Goal: Check status: Check status

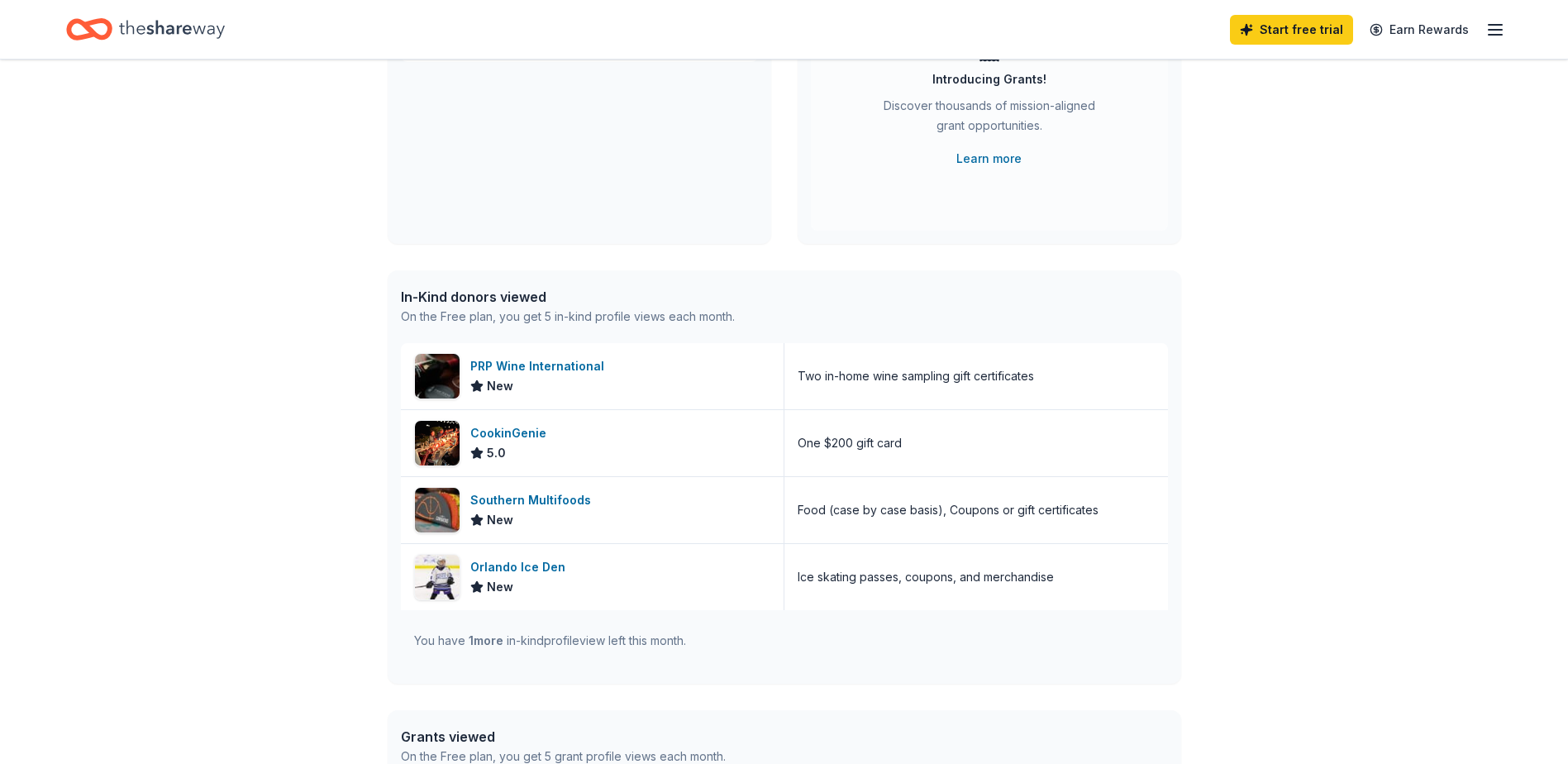
scroll to position [248, 0]
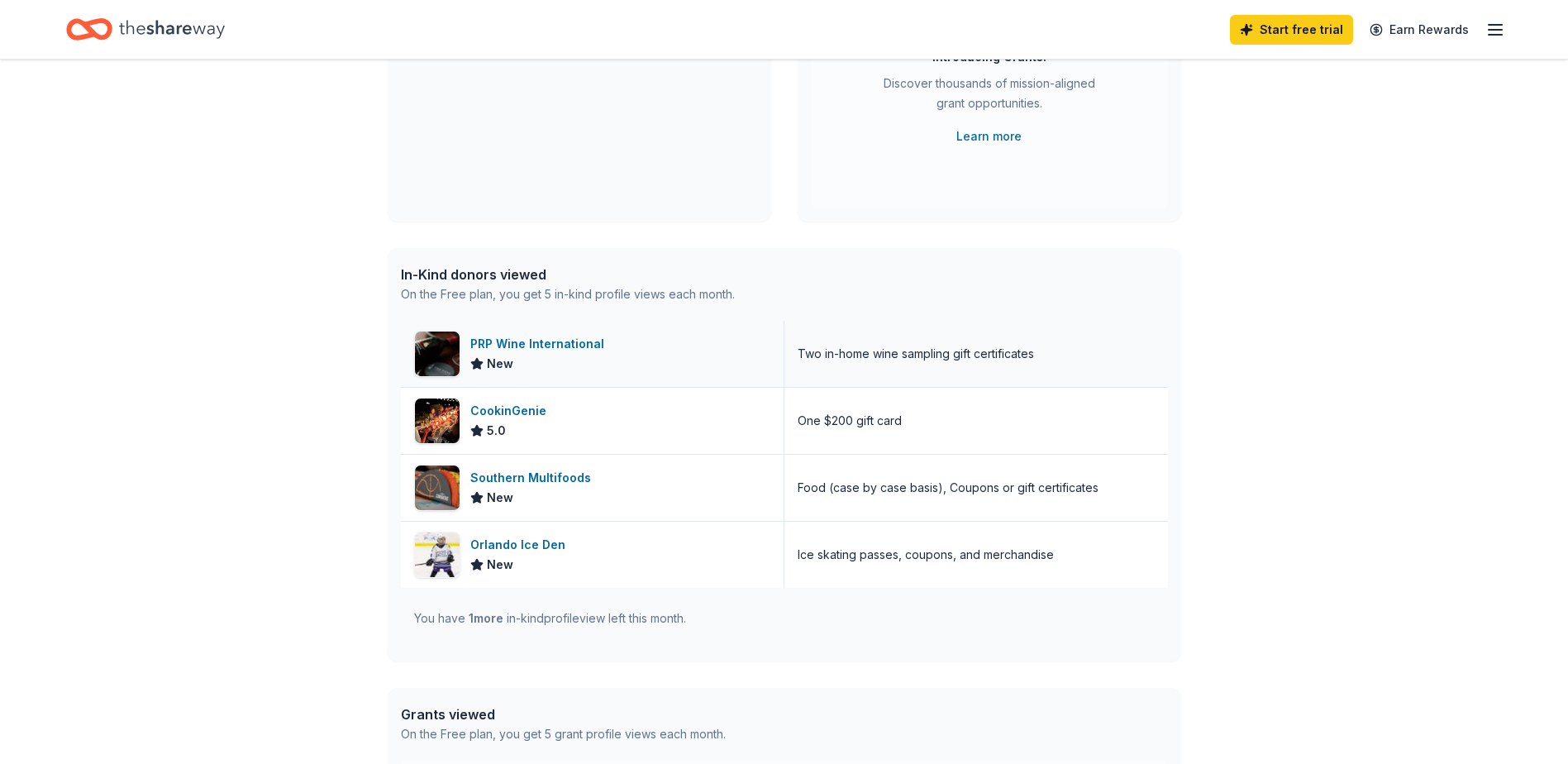
click at [583, 343] on div "PRP Wine International" at bounding box center [540, 344] width 141 height 20
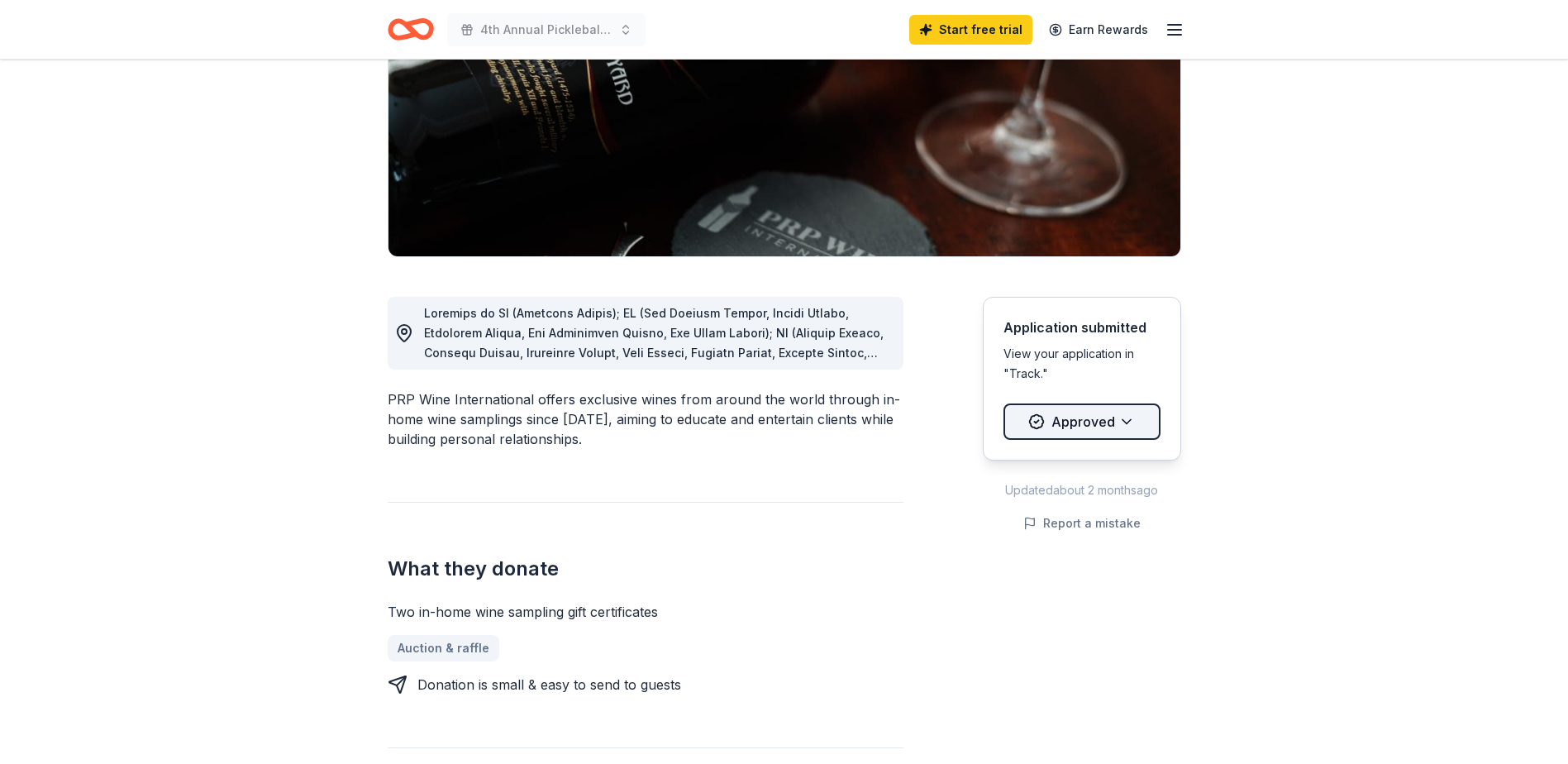
scroll to position [248, 0]
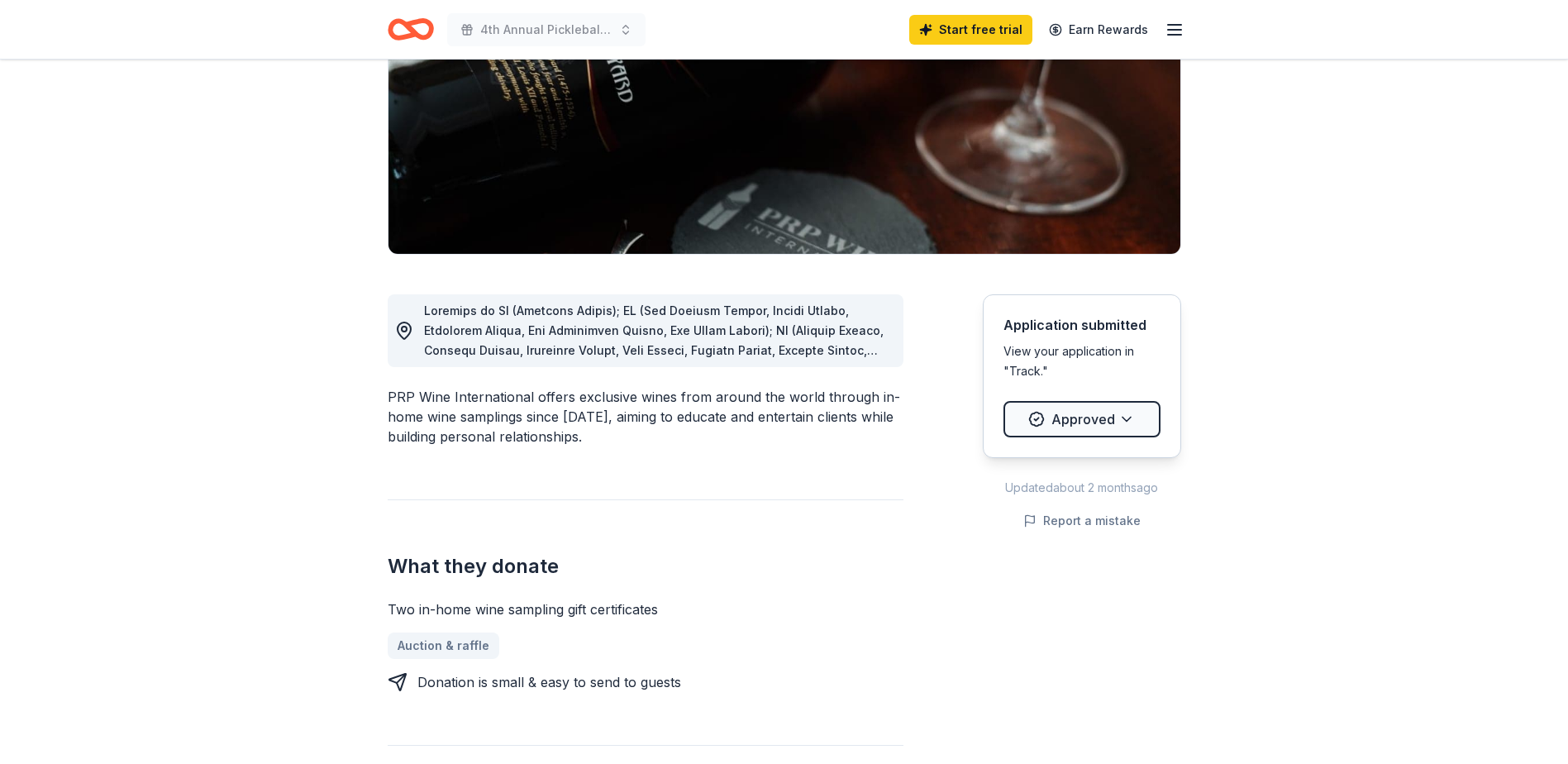
click at [998, 368] on div "Application submitted View your application in "Track." Approved" at bounding box center [1082, 376] width 199 height 163
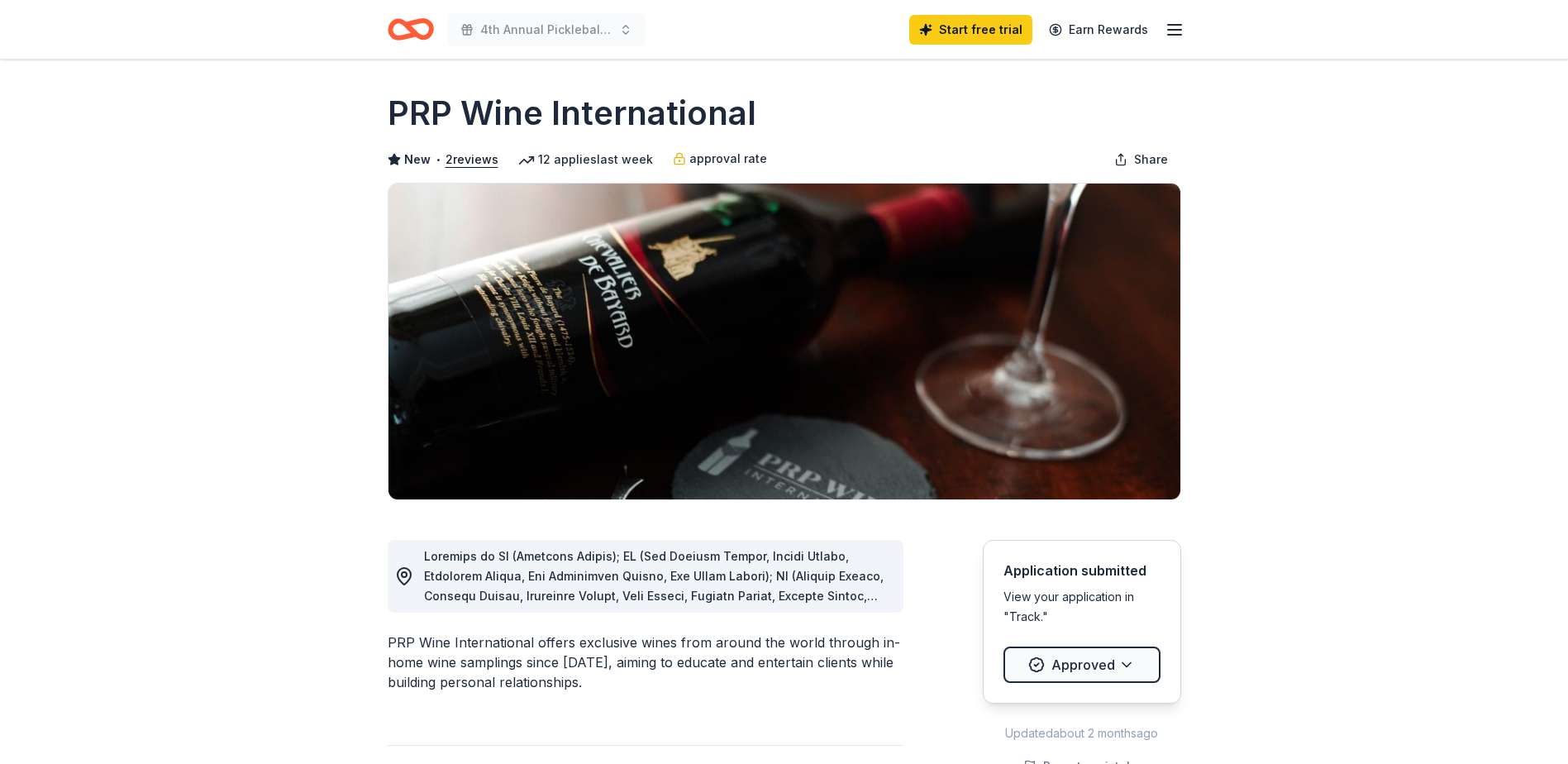
scroll to position [0, 0]
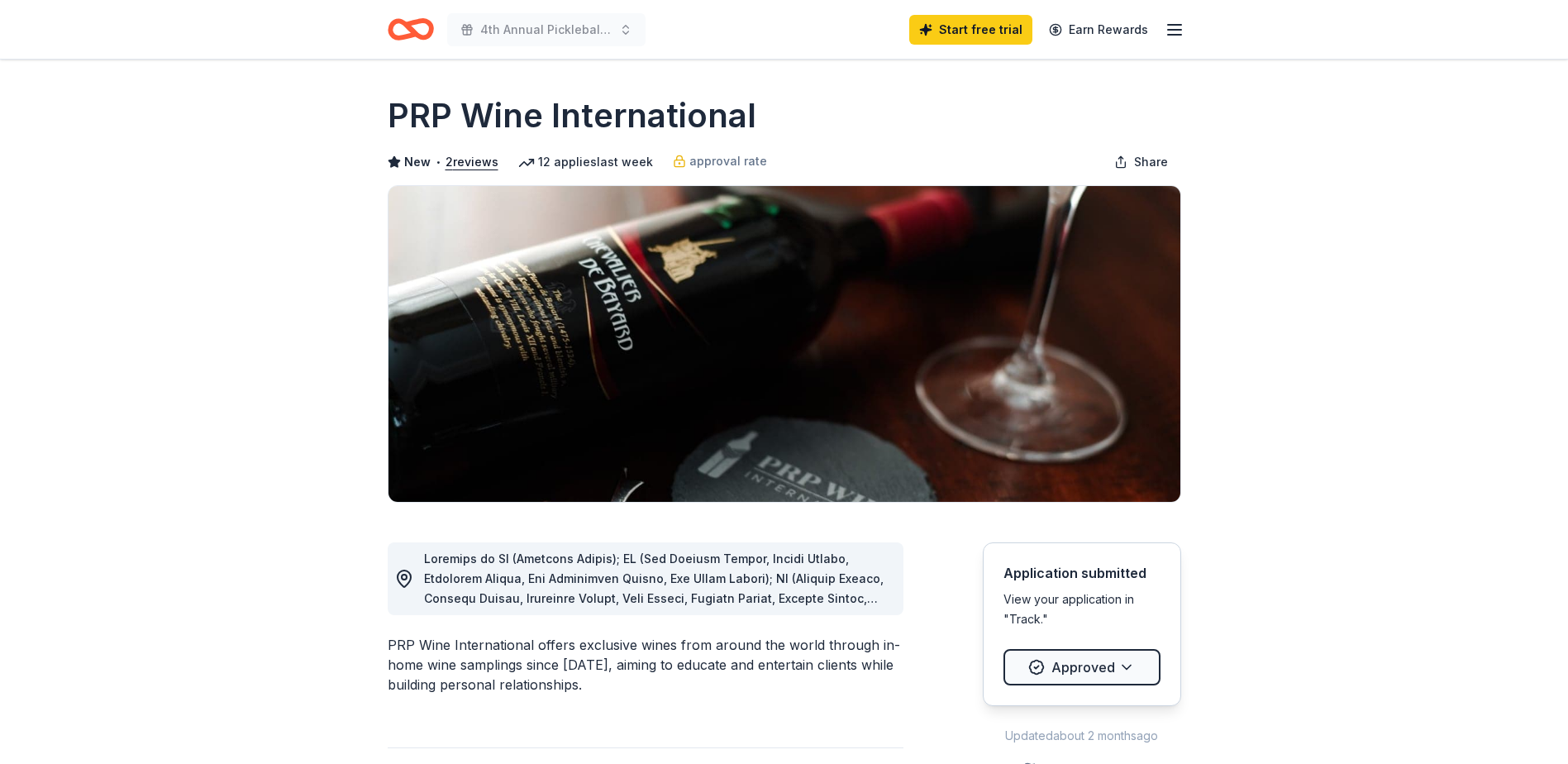
click at [1171, 34] on line "button" at bounding box center [1174, 34] width 14 height 0
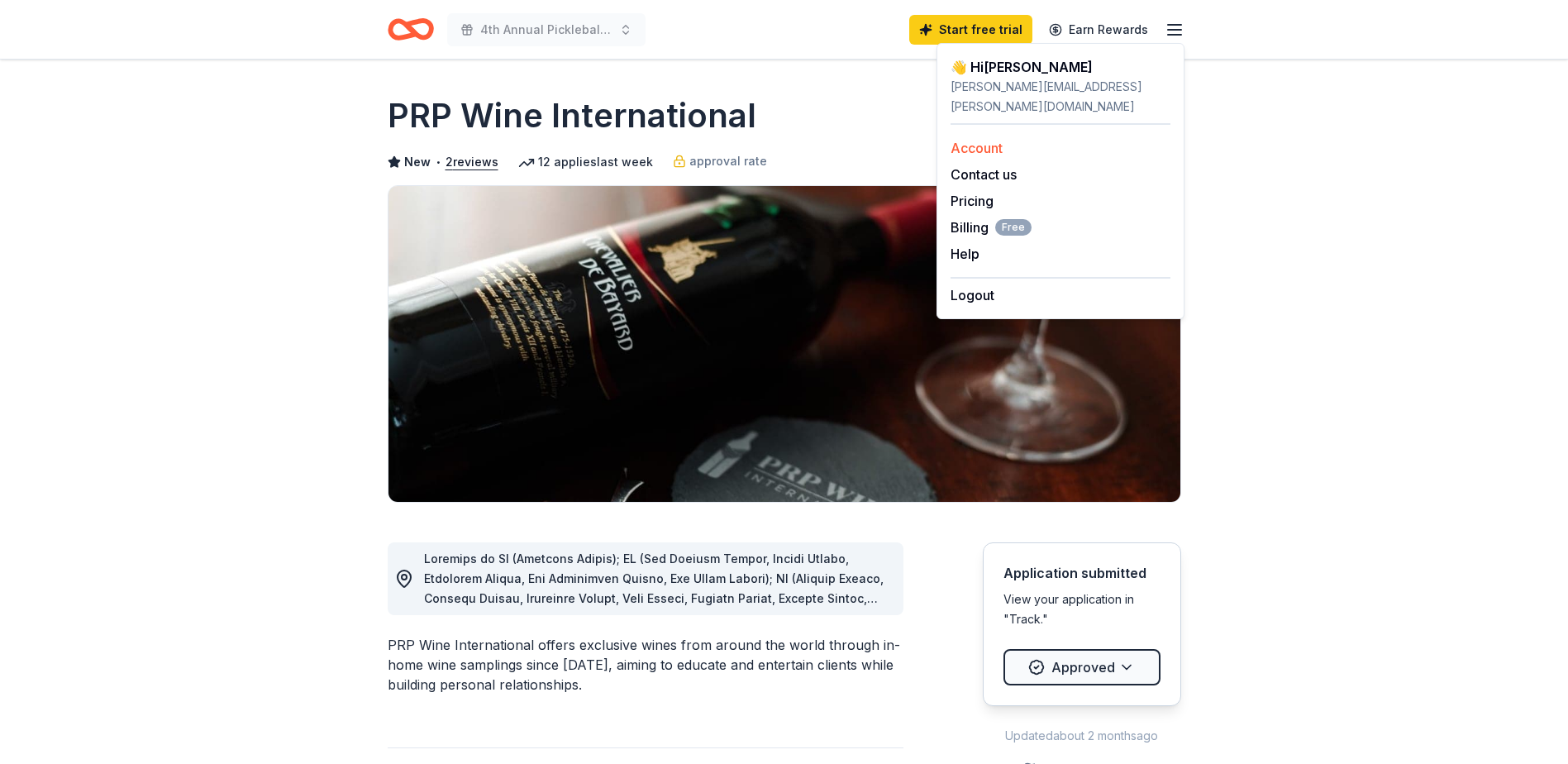
click at [986, 140] on link "Account" at bounding box center [976, 148] width 52 height 16
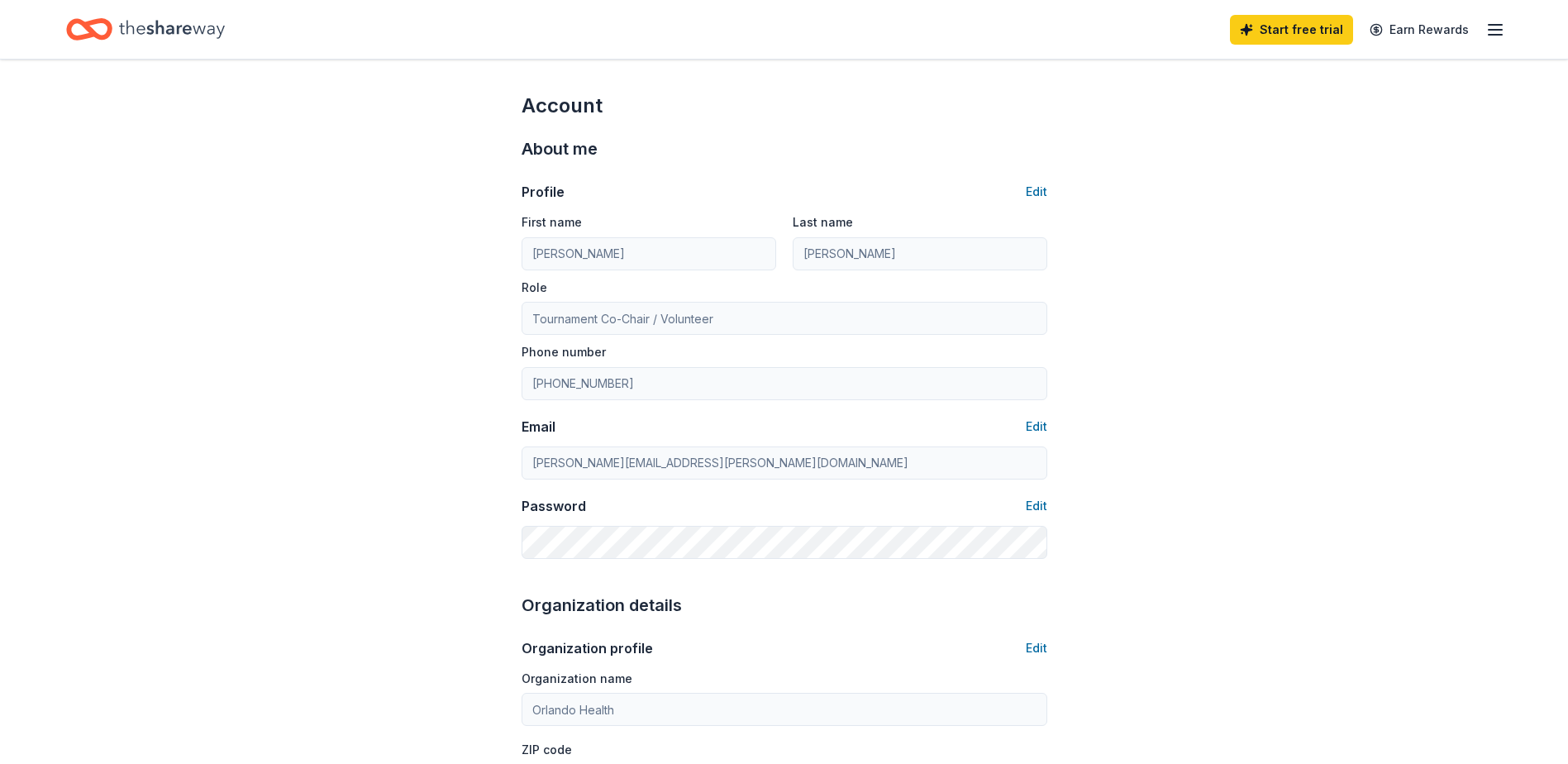
click at [1494, 34] on line "button" at bounding box center [1495, 34] width 14 height 0
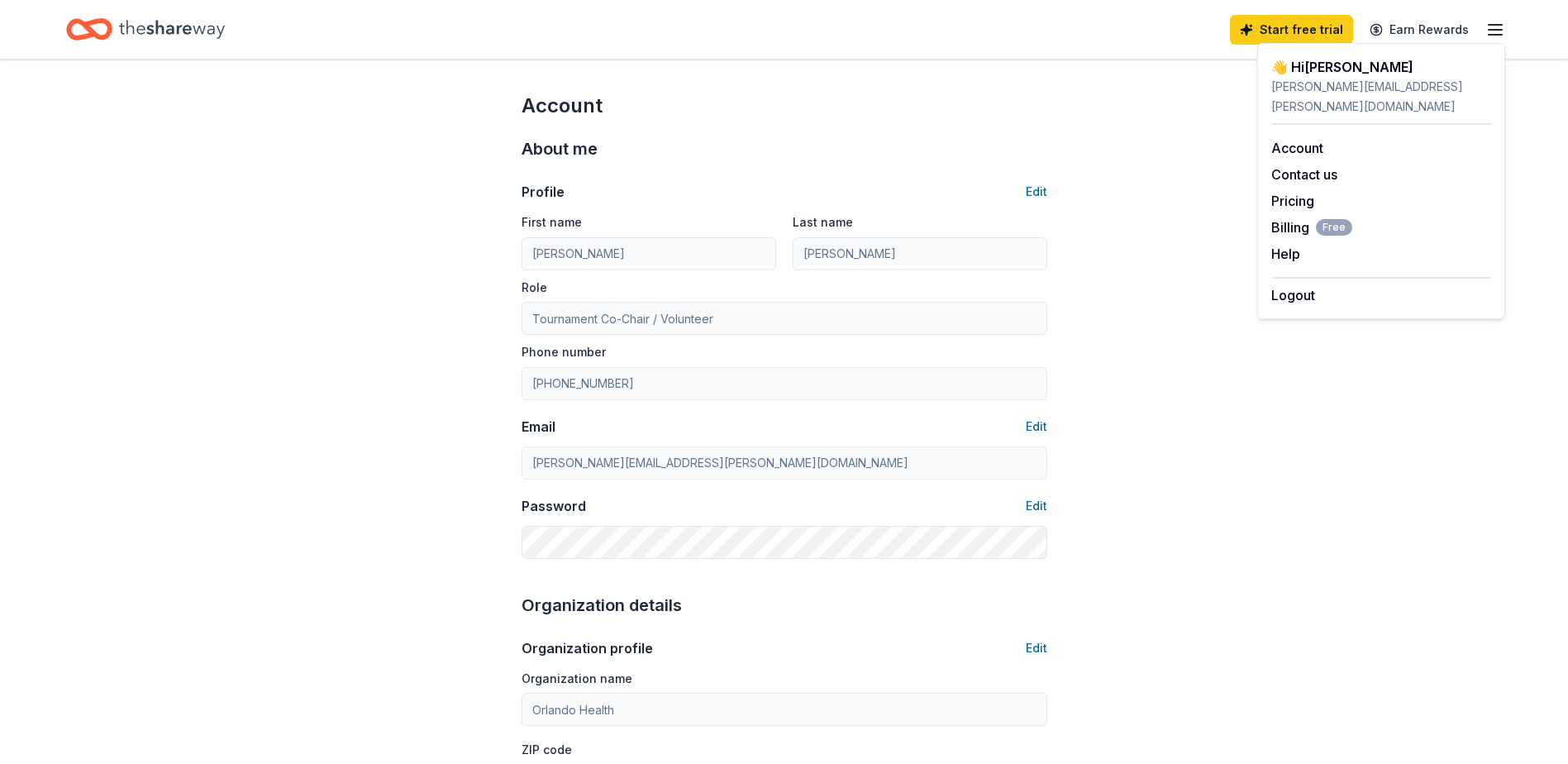
click at [114, 24] on div "Home" at bounding box center [145, 29] width 159 height 39
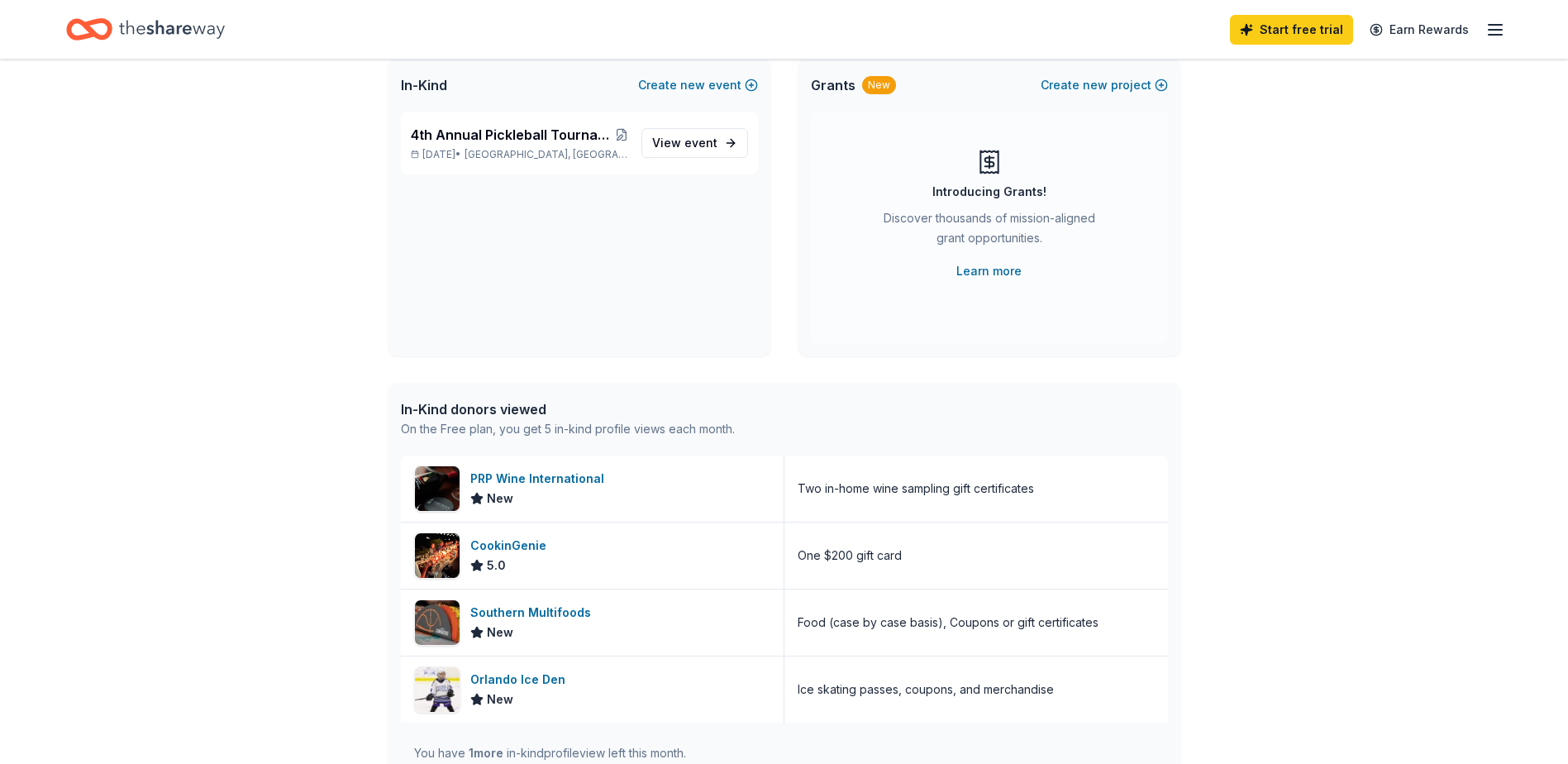
scroll to position [73, 0]
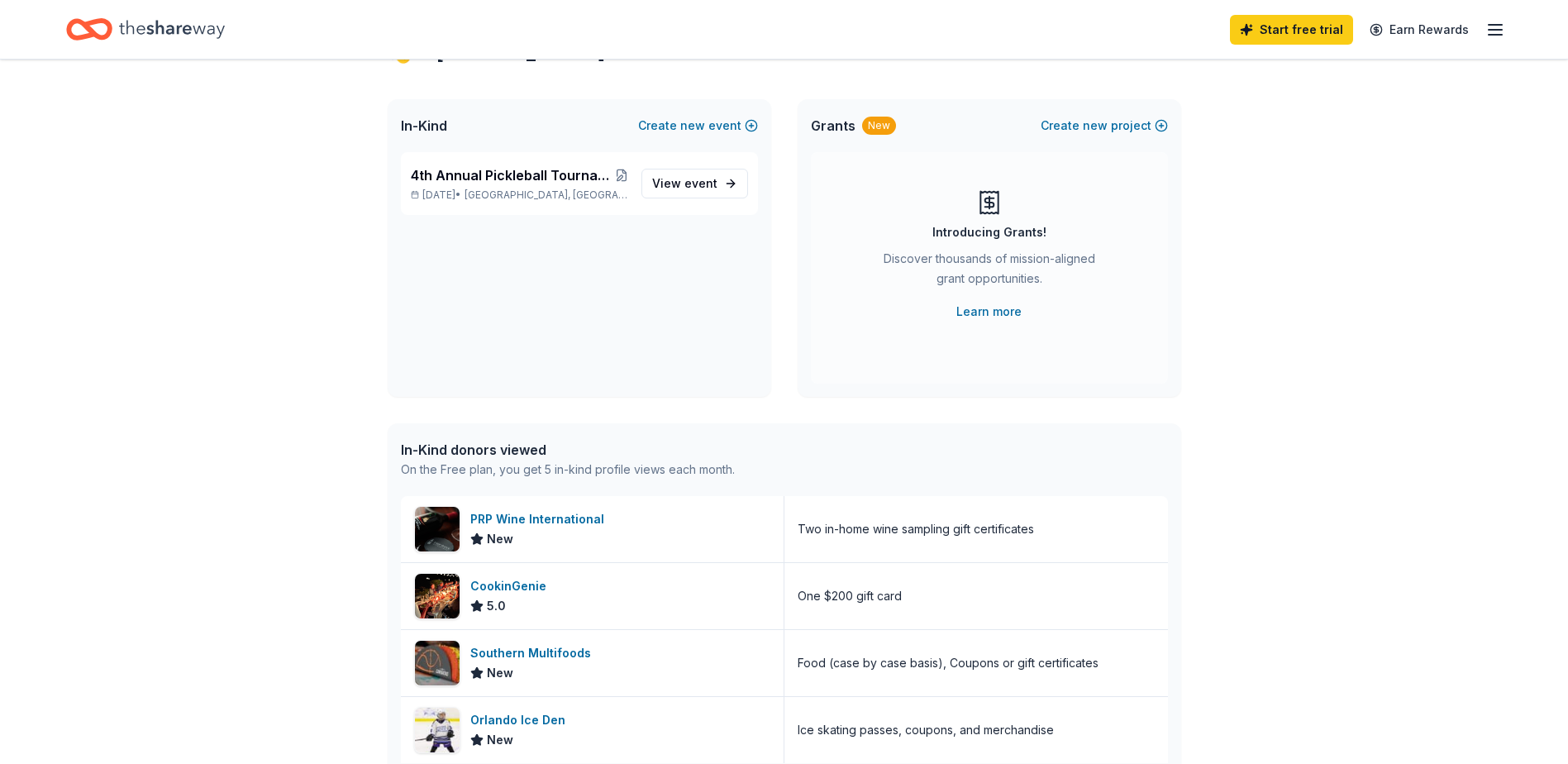
click at [492, 452] on div "In-Kind donors viewed" at bounding box center [568, 450] width 334 height 20
drag, startPoint x: 492, startPoint y: 452, endPoint x: 463, endPoint y: 468, distance: 33.1
click at [463, 468] on div "On the Free plan, you get 5 in-kind profile views each month." at bounding box center [568, 469] width 334 height 20
click at [622, 474] on div "On the Free plan, you get 5 in-kind profile views each month." at bounding box center [568, 469] width 334 height 20
click at [680, 179] on span "View event" at bounding box center [685, 183] width 65 height 20
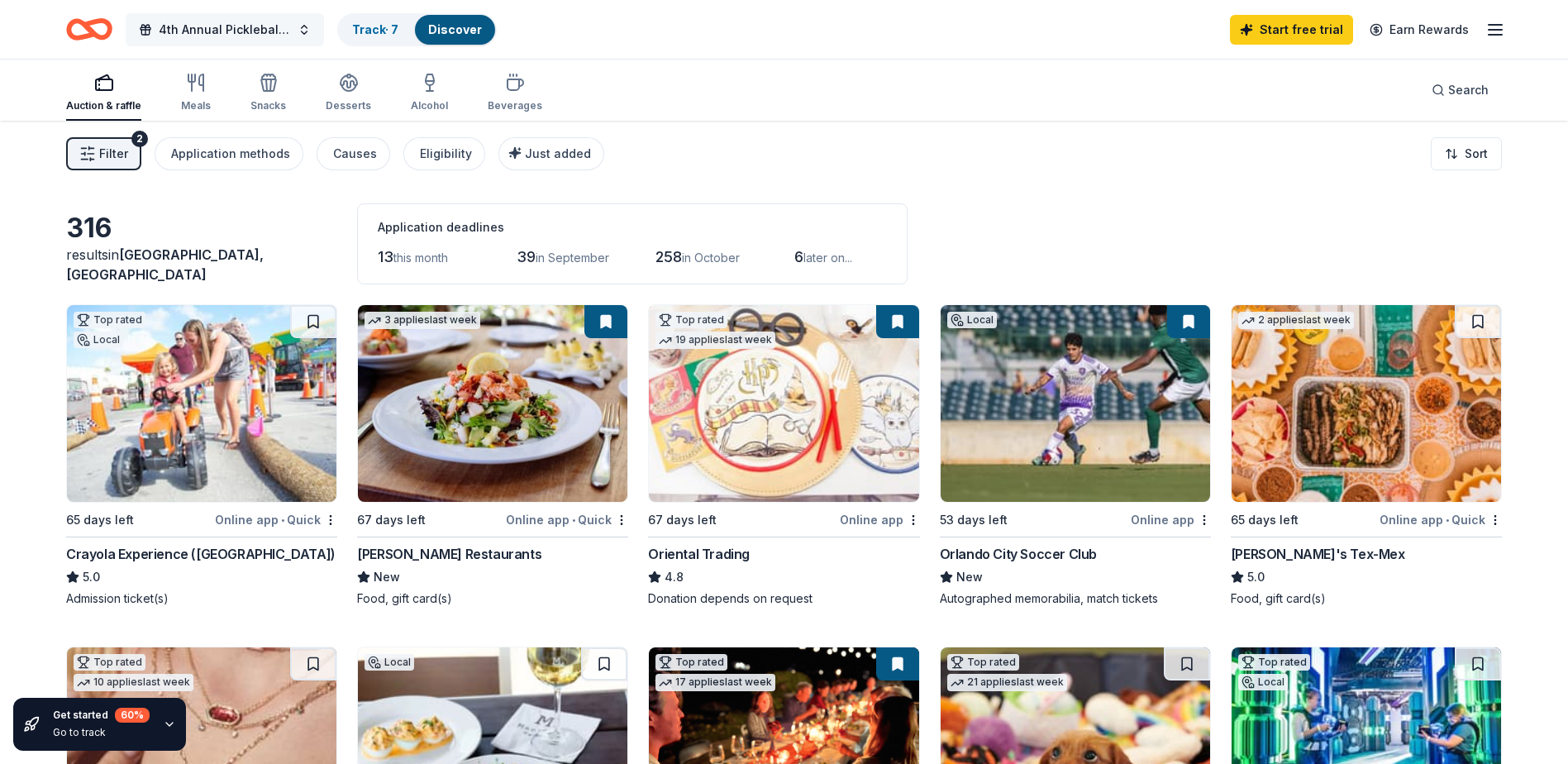
click at [298, 30] on button "4th Annual Pickleball Tournament, Online Auction & Raffle with all proceeds to …" at bounding box center [224, 30] width 199 height 33
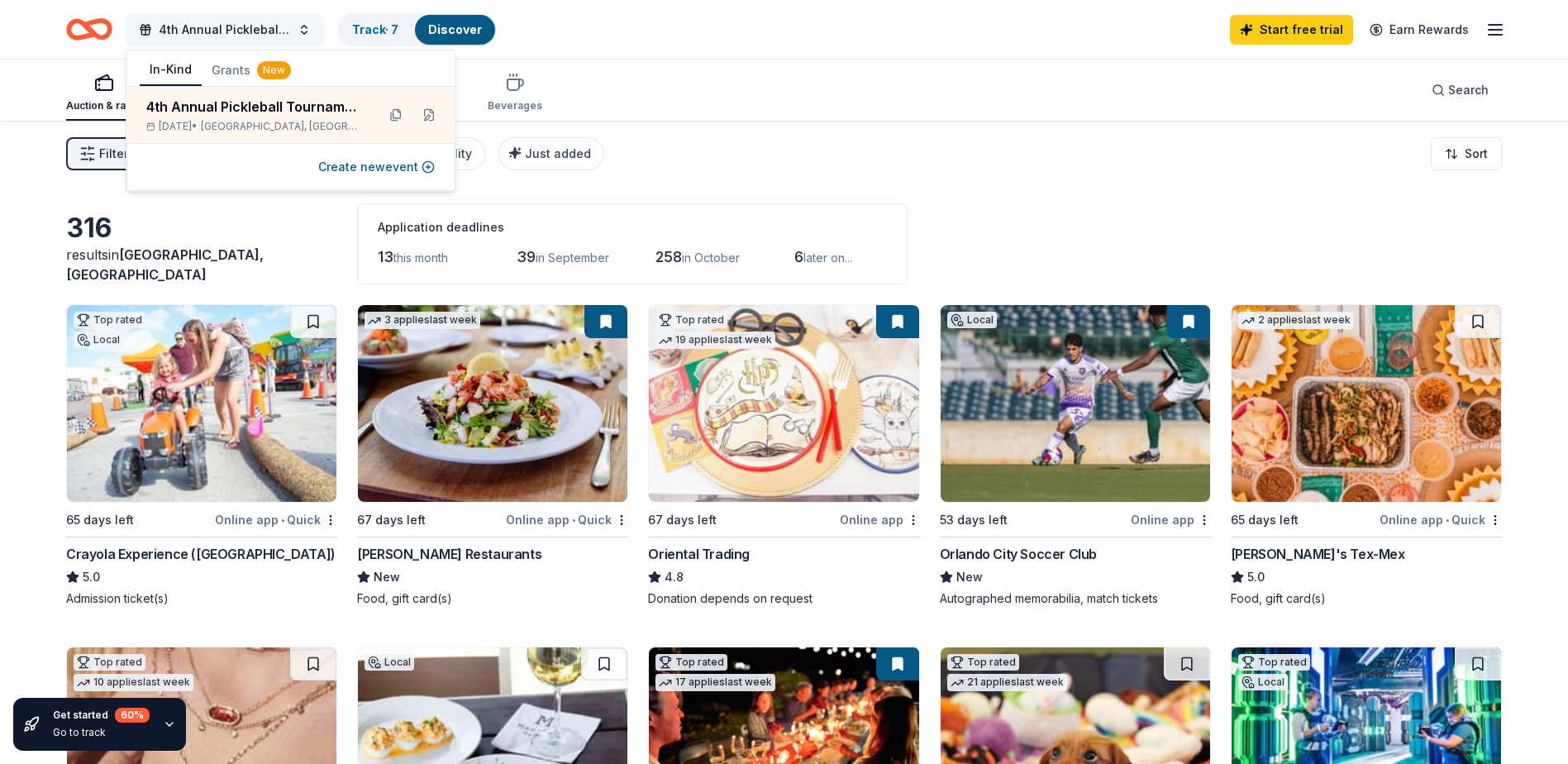
click at [299, 30] on button "4th Annual Pickleball Tournament, Online Auction & Raffle with all proceeds to …" at bounding box center [224, 30] width 199 height 33
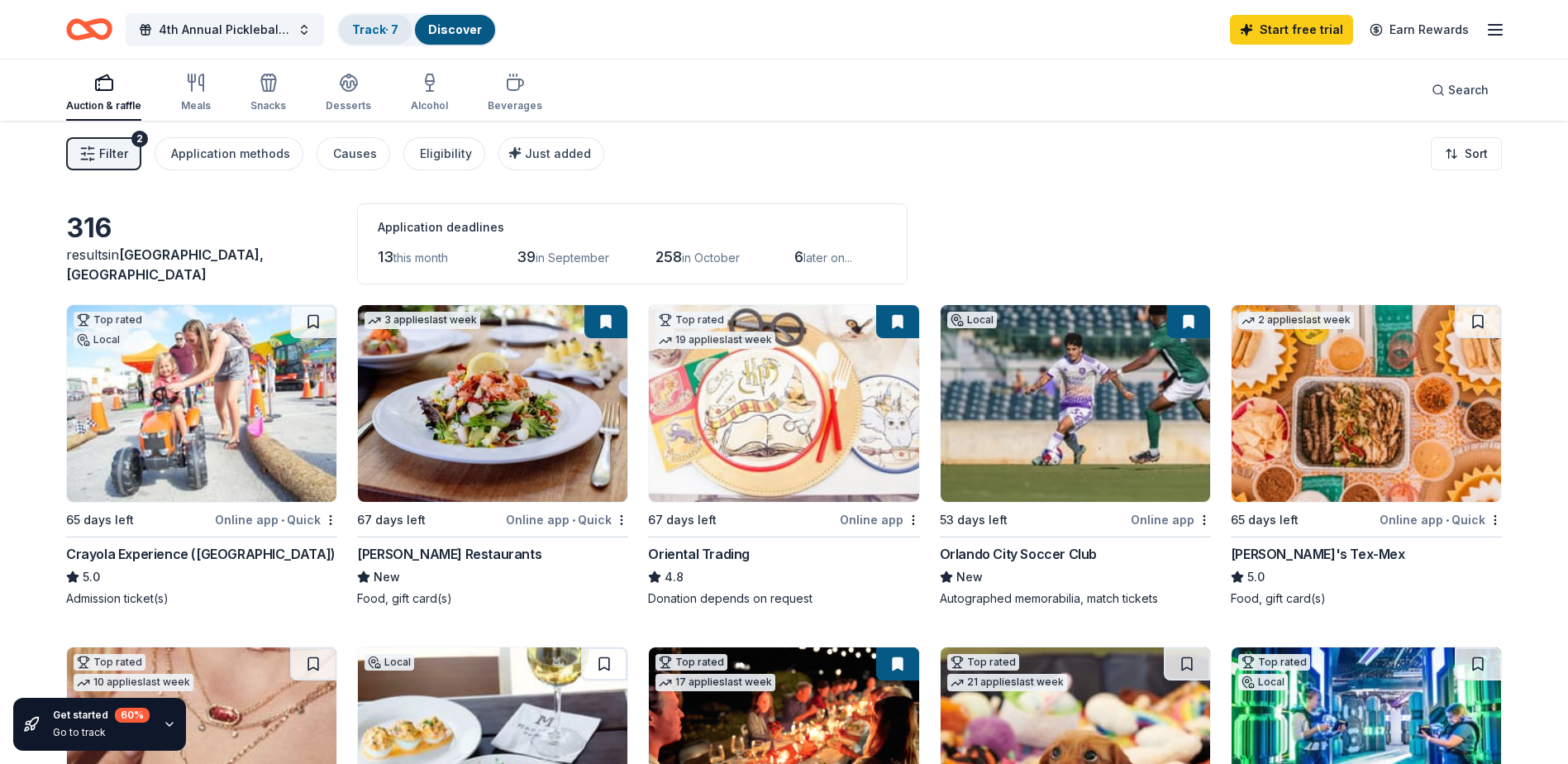
click at [383, 30] on link "Track · 7" at bounding box center [375, 29] width 46 height 14
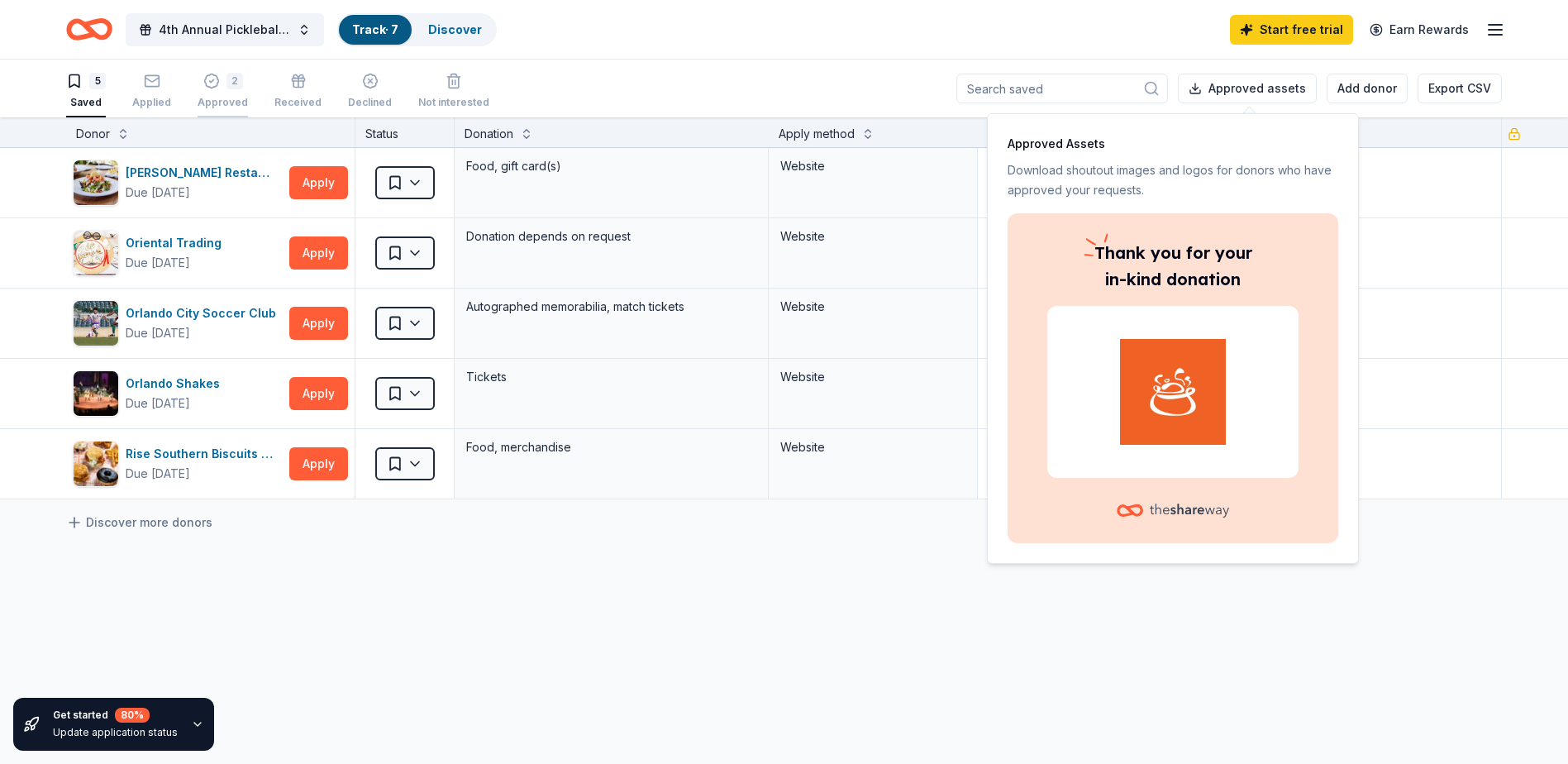
click at [201, 97] on div "Approved" at bounding box center [223, 103] width 51 height 14
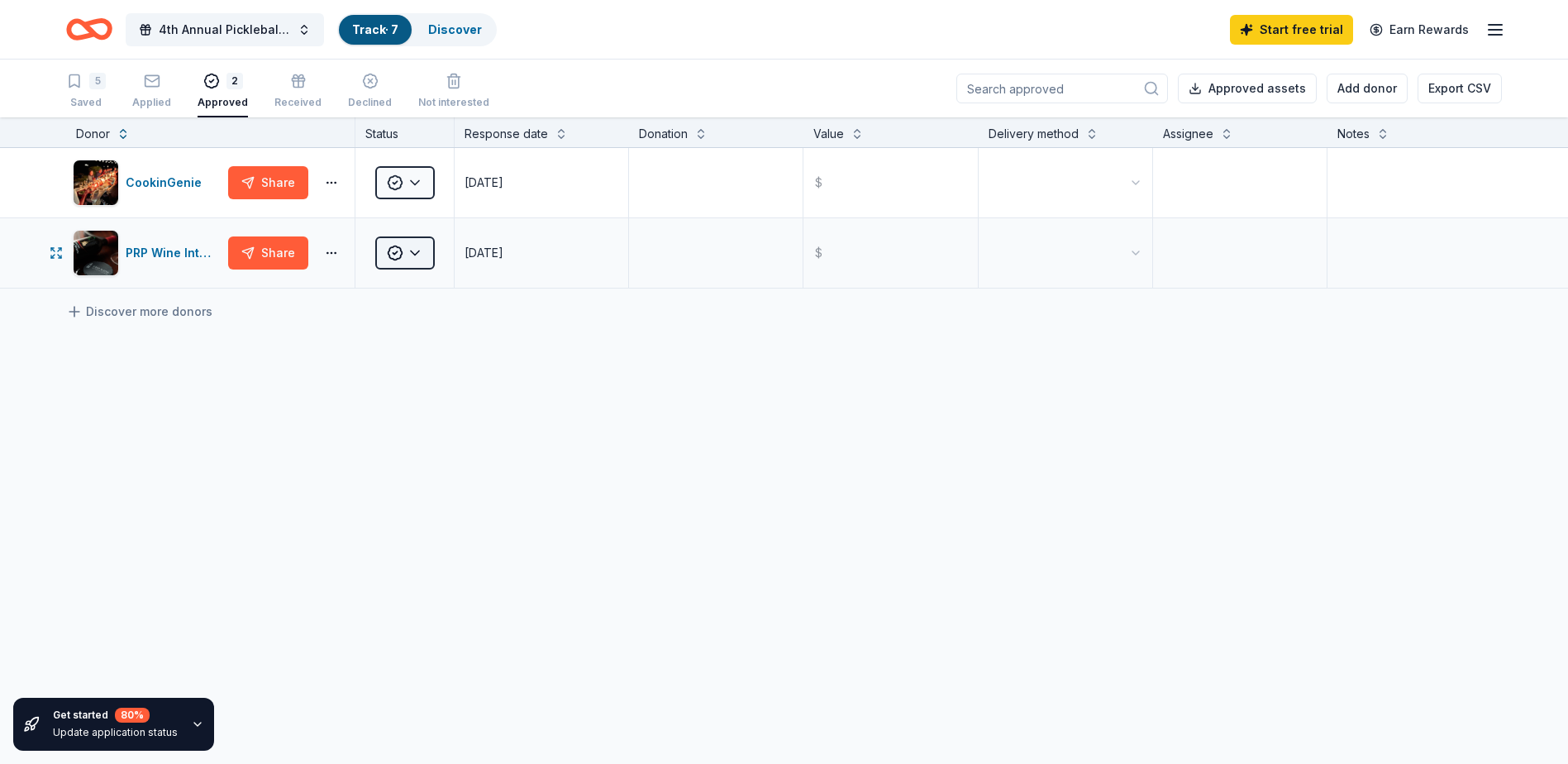
click at [413, 255] on html "4th Annual Pickleball Tournament, Online Auction & Raffle with all proceeds to …" at bounding box center [784, 382] width 1568 height 764
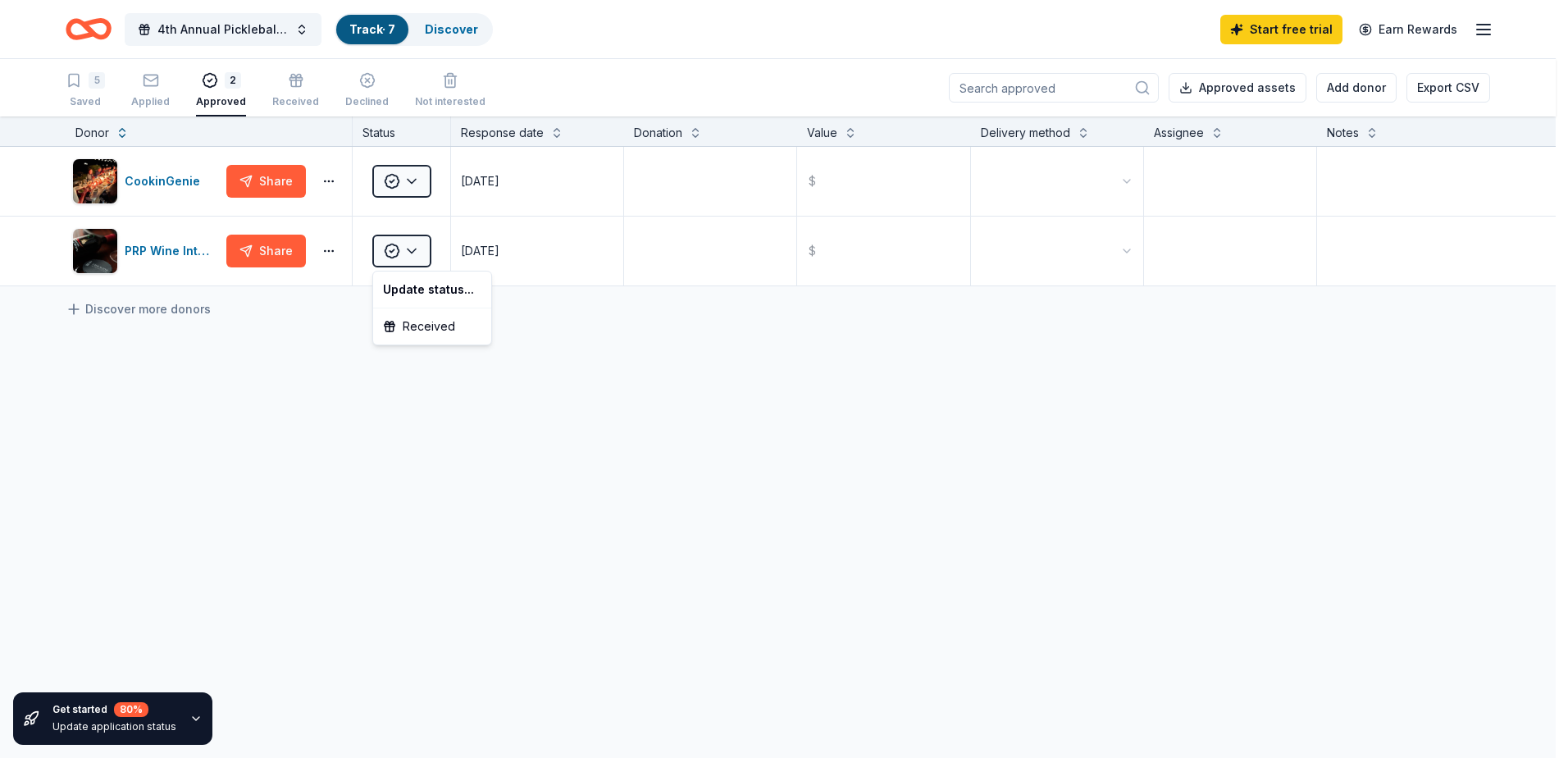
click at [410, 182] on html "4th Annual Pickleball Tournament, Online Auction & Raffle with all proceeds to …" at bounding box center [784, 379] width 1568 height 758
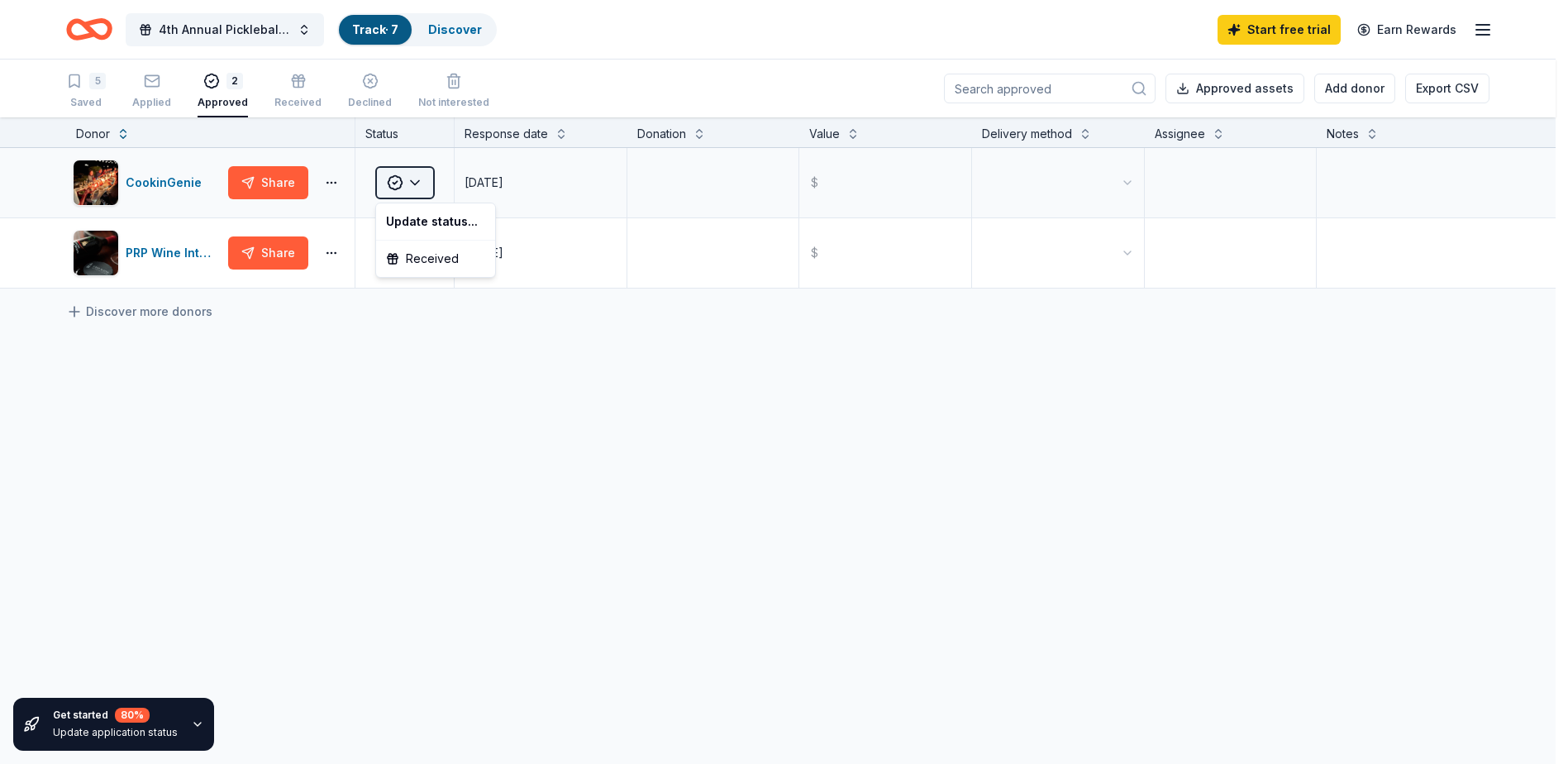
click at [413, 183] on html "4th Annual Pickleball Tournament, Online Auction & Raffle with all proceeds to …" at bounding box center [784, 382] width 1568 height 764
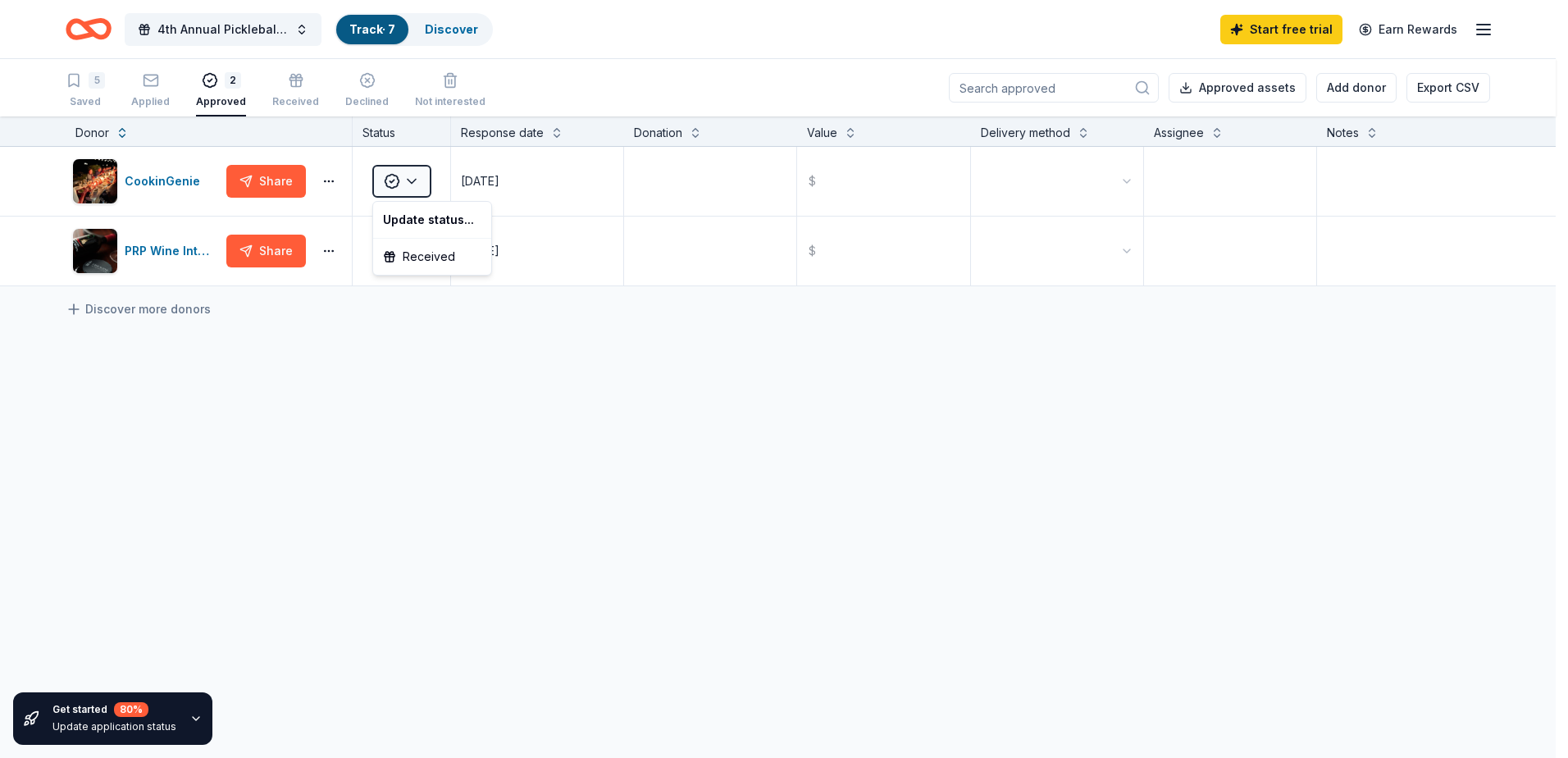
click at [598, 350] on html "4th Annual Pickleball Tournament, Online Auction & Raffle with all proceeds to …" at bounding box center [784, 379] width 1568 height 758
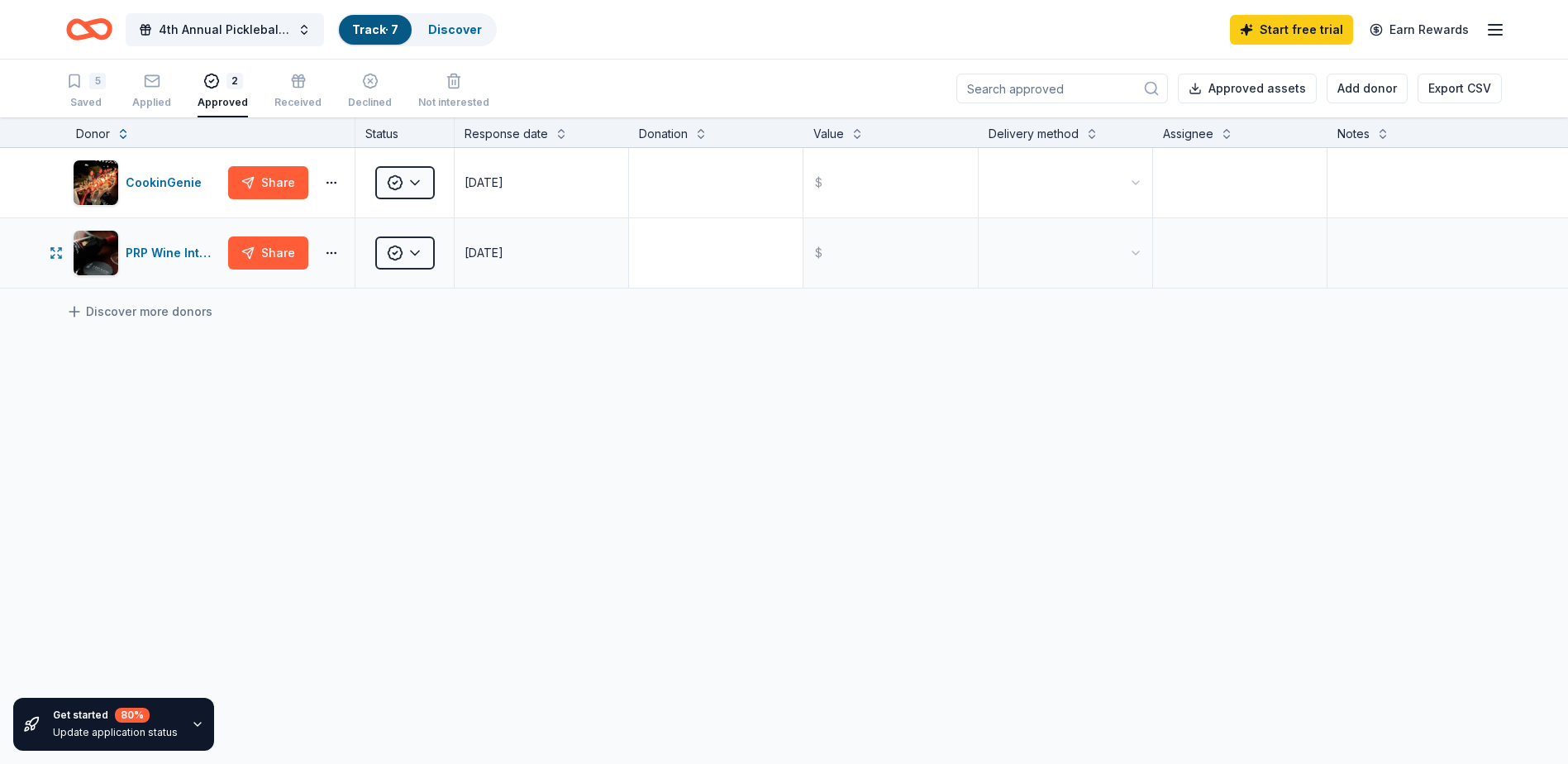
click at [692, 286] on div at bounding box center [715, 252] width 173 height 70
click at [174, 252] on div "PRP Wine International" at bounding box center [173, 253] width 96 height 20
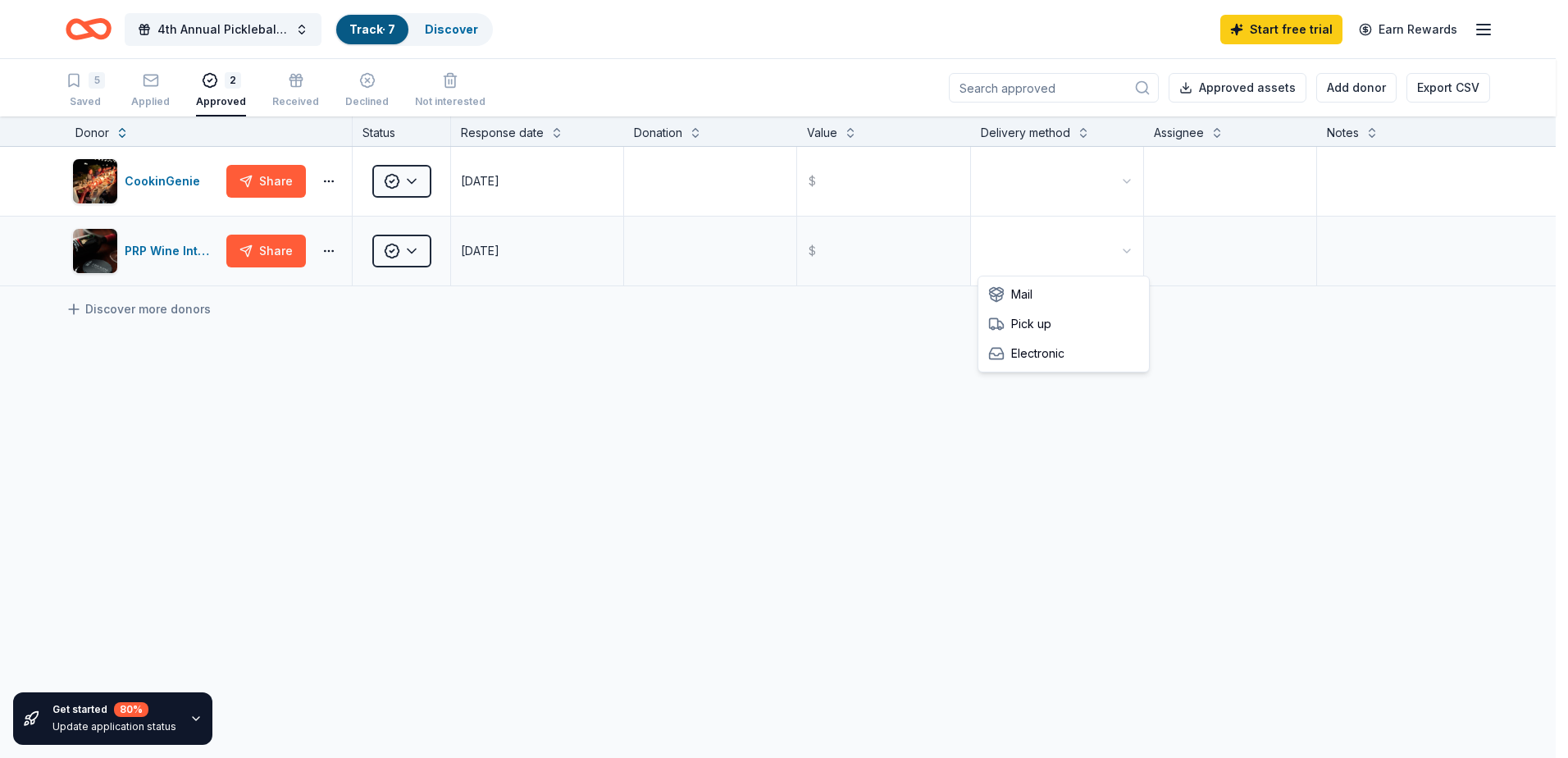
click at [1127, 252] on html "4th Annual Pickleball Tournament, Online Auction & Raffle with all proceeds to …" at bounding box center [784, 379] width 1568 height 758
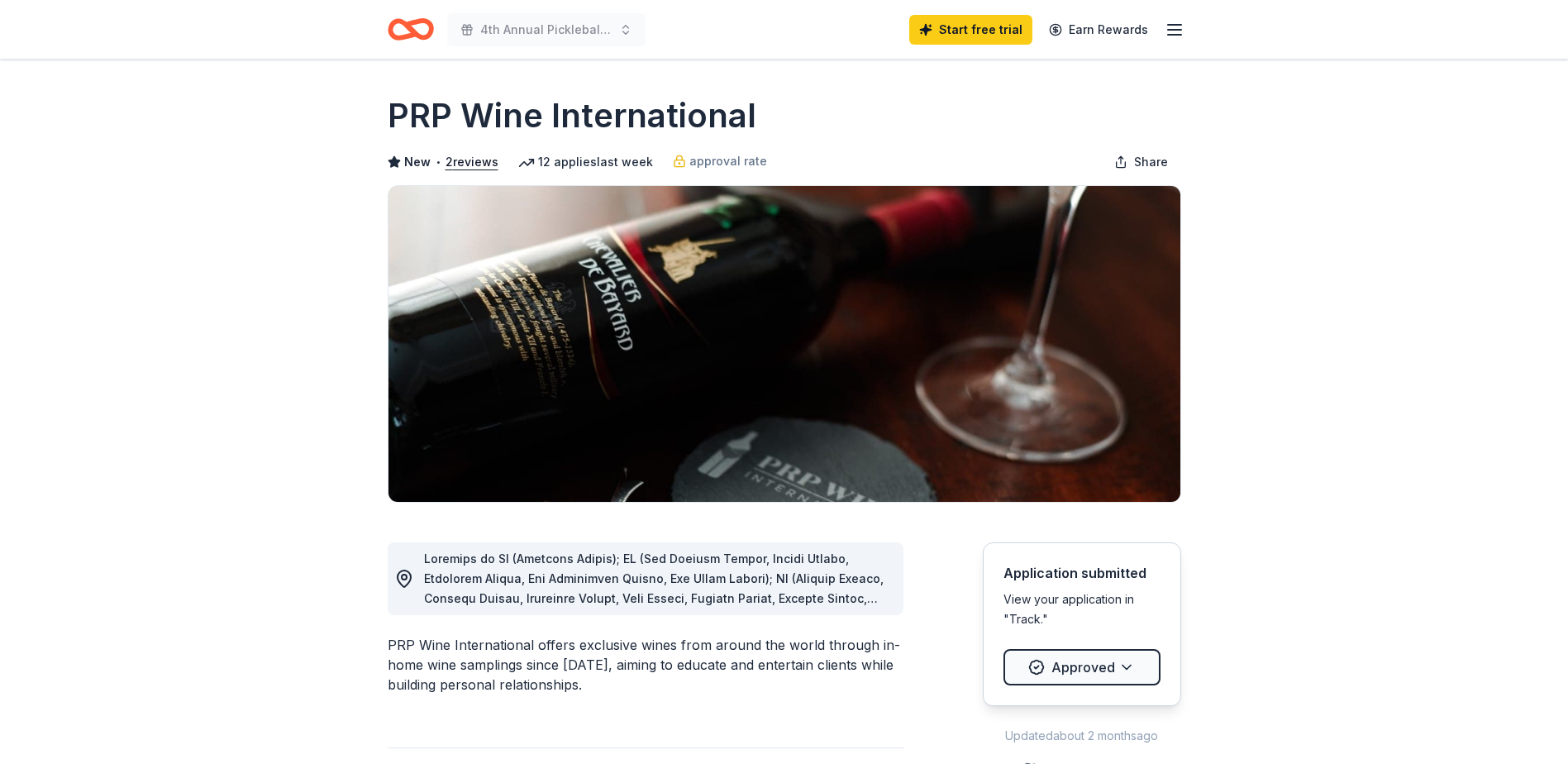
drag, startPoint x: 763, startPoint y: 116, endPoint x: 405, endPoint y: 114, distance: 358.0
click at [413, 114] on div "PRP Wine International" at bounding box center [784, 115] width 793 height 46
drag, startPoint x: 404, startPoint y: 115, endPoint x: 387, endPoint y: 116, distance: 17.0
click at [405, 113] on h1 "PRP Wine International" at bounding box center [572, 115] width 368 height 46
drag, startPoint x: 391, startPoint y: 107, endPoint x: 700, endPoint y: 116, distance: 309.1
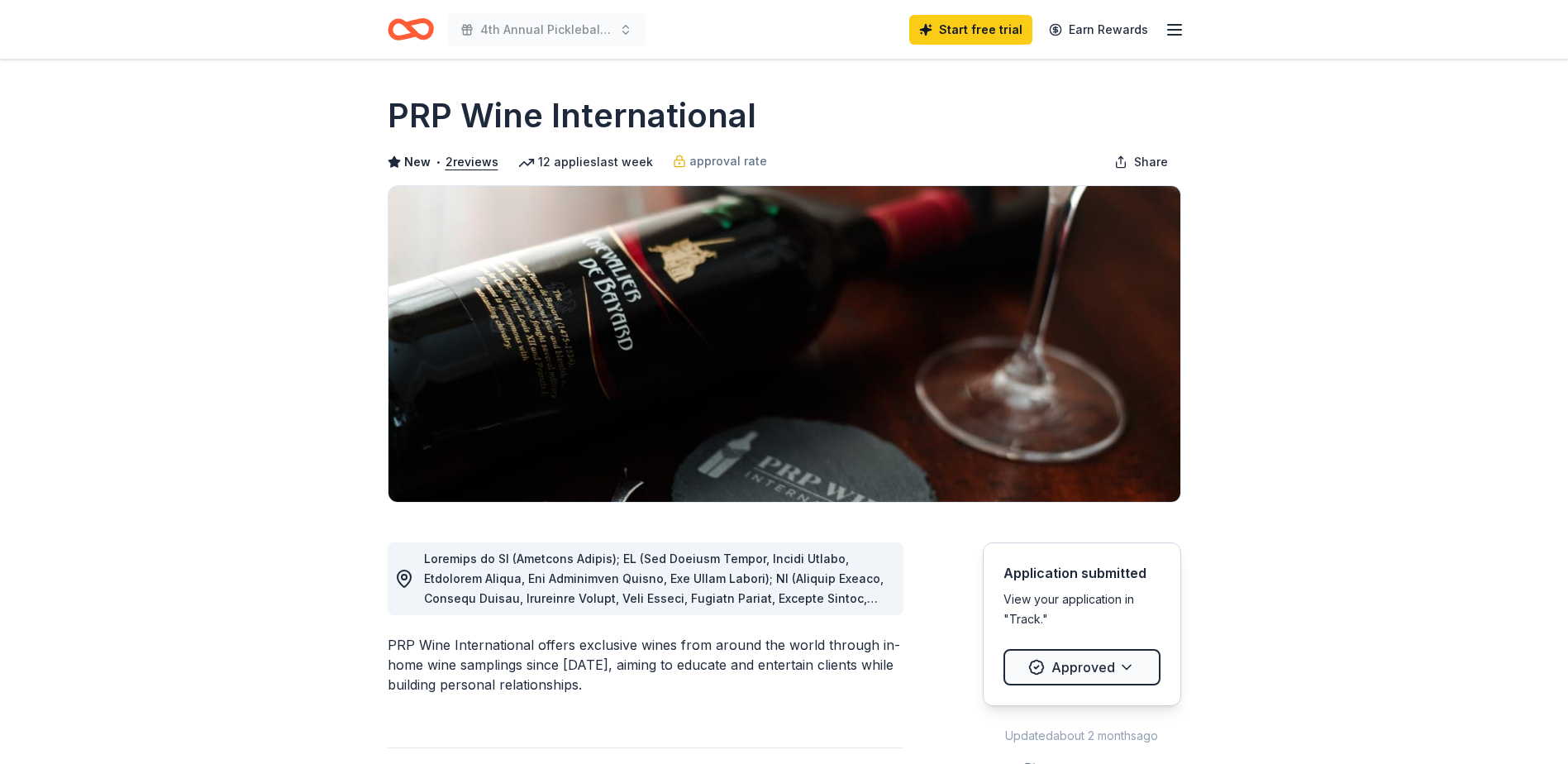
click at [699, 116] on h1 "PRP Wine International" at bounding box center [572, 115] width 368 height 46
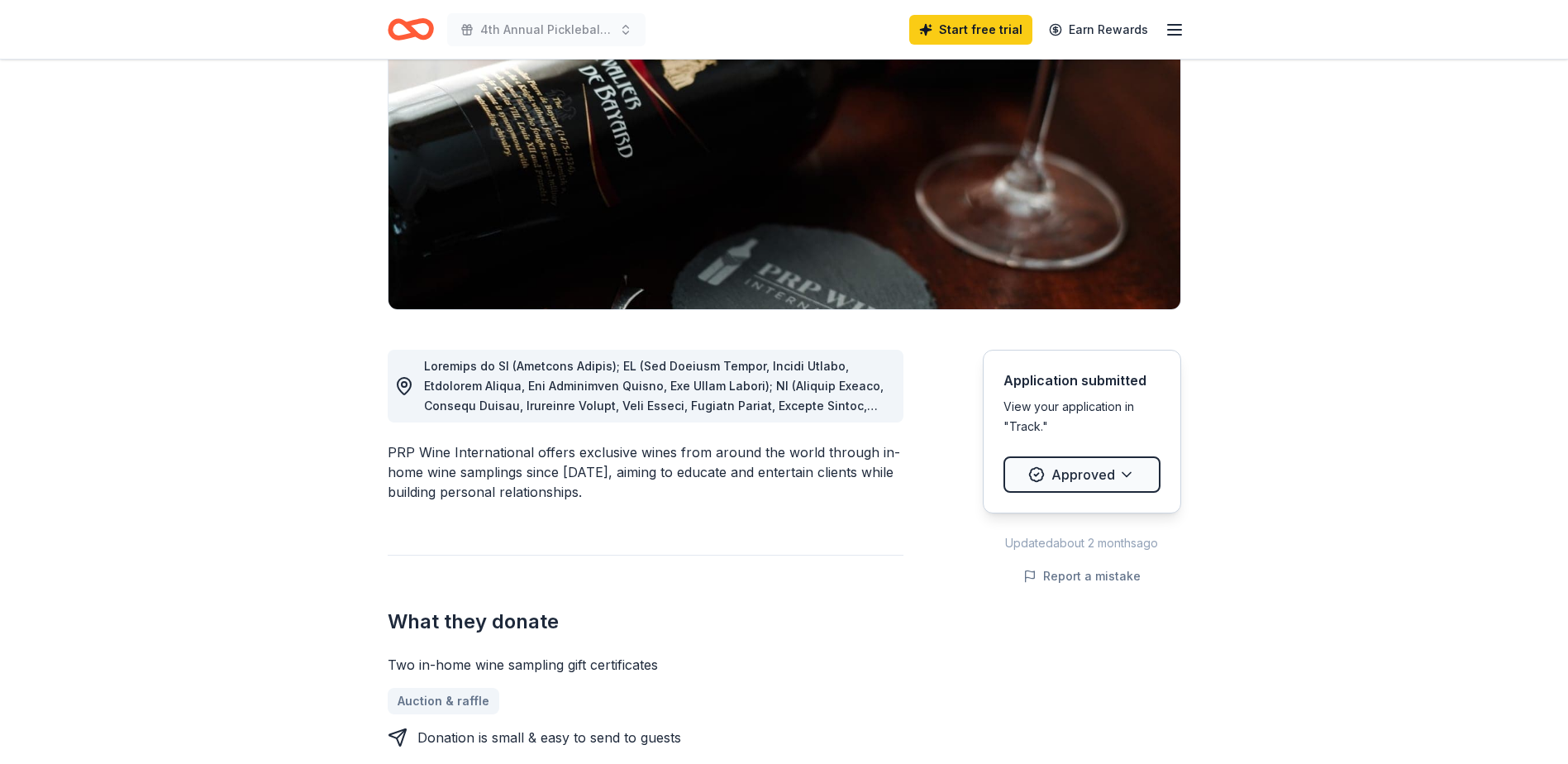
scroll to position [330, 0]
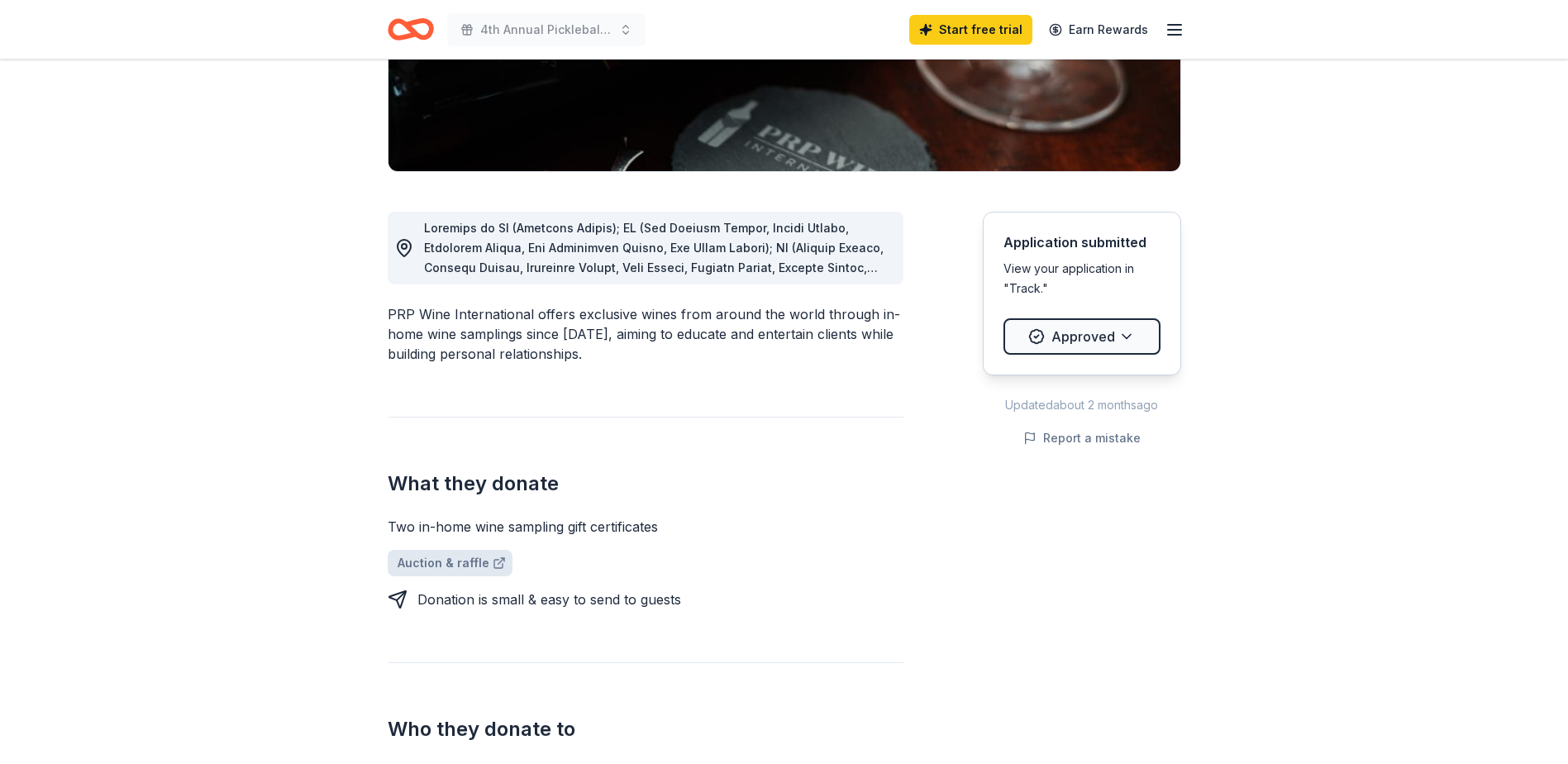
click at [450, 565] on link "Auction & raffle" at bounding box center [450, 563] width 125 height 26
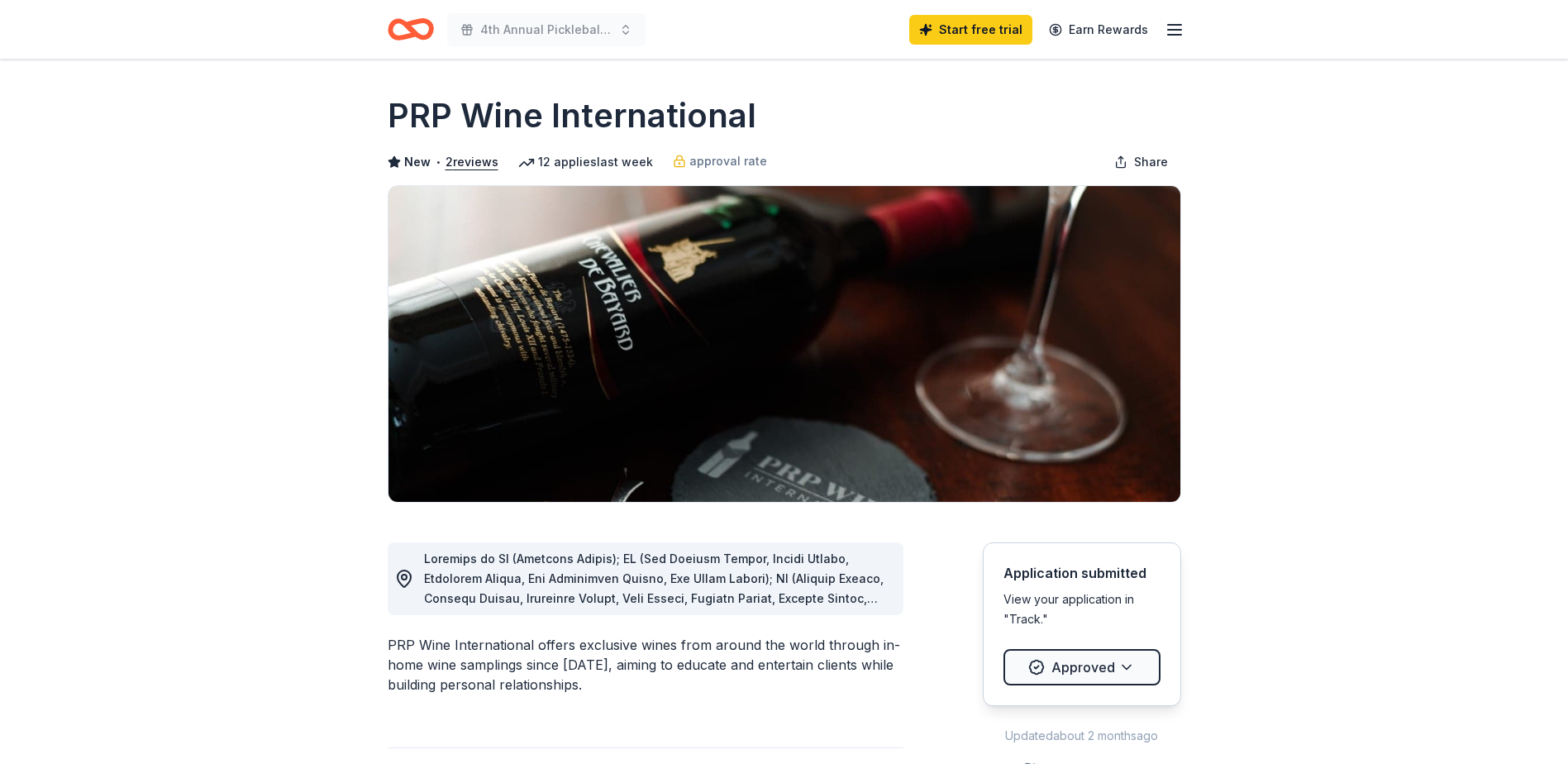
scroll to position [0, 0]
